Goal: Download file/media

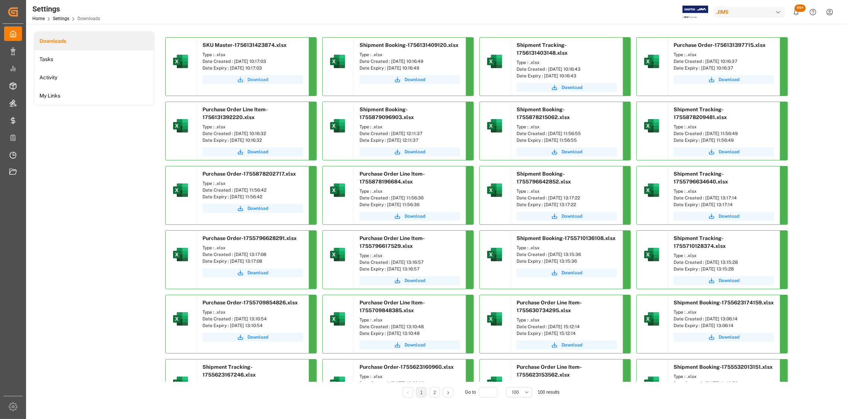
click at [256, 80] on span "Download" at bounding box center [258, 79] width 21 height 7
click at [412, 79] on span "Download" at bounding box center [415, 79] width 21 height 7
click at [575, 84] on span "Download" at bounding box center [572, 87] width 21 height 7
click at [726, 80] on span "Download" at bounding box center [729, 79] width 21 height 7
click at [257, 149] on span "Download" at bounding box center [258, 152] width 21 height 7
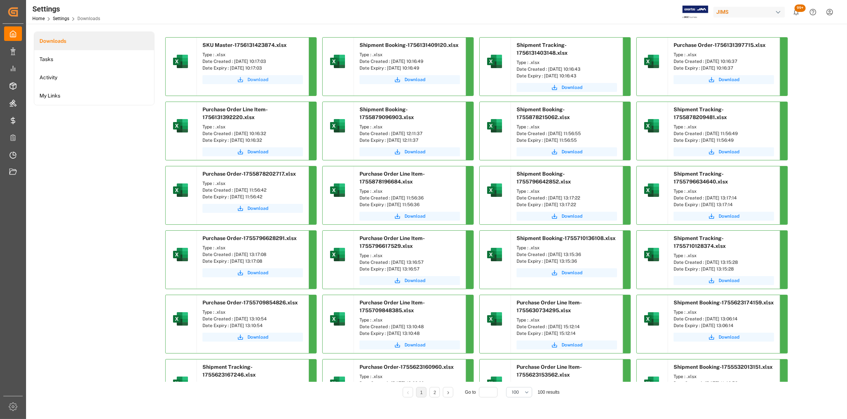
click at [255, 78] on span "Download" at bounding box center [258, 79] width 21 height 7
